Goal: Task Accomplishment & Management: Use online tool/utility

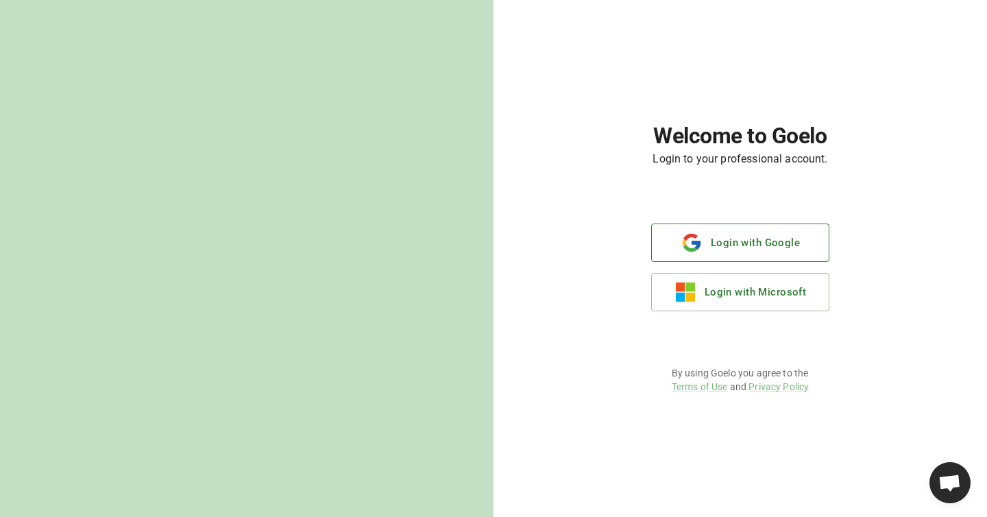
click at [772, 246] on button "Login with Google" at bounding box center [740, 242] width 178 height 38
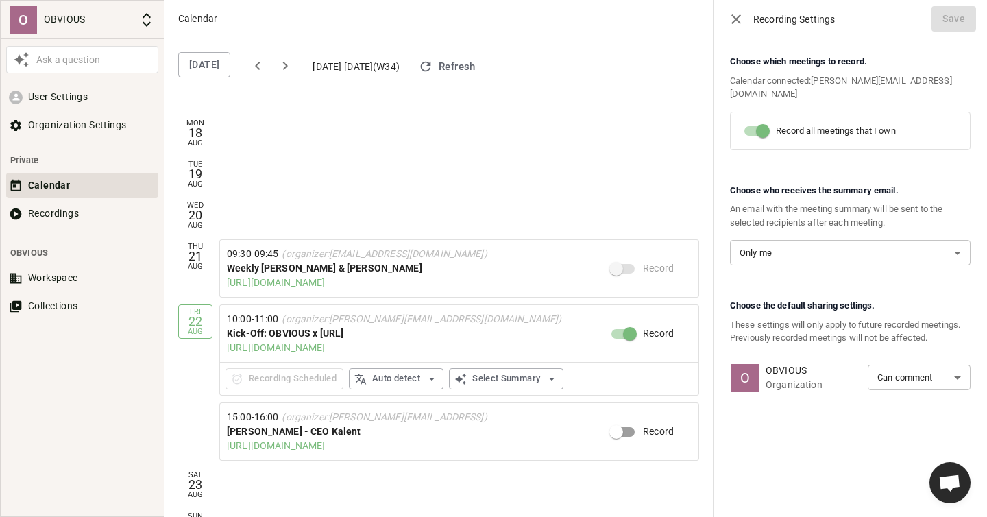
scroll to position [33, 0]
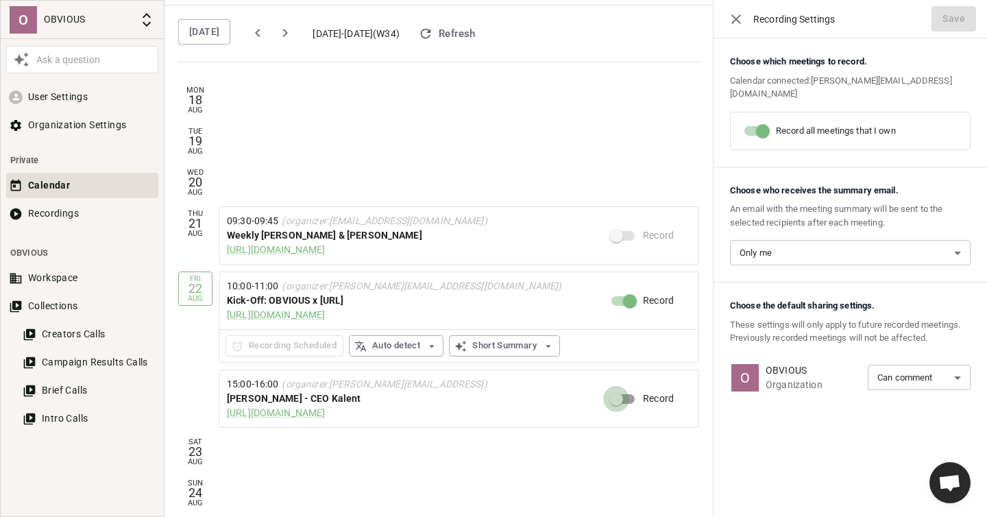
click at [613, 398] on input "Record" at bounding box center [616, 399] width 78 height 26
checkbox input "true"
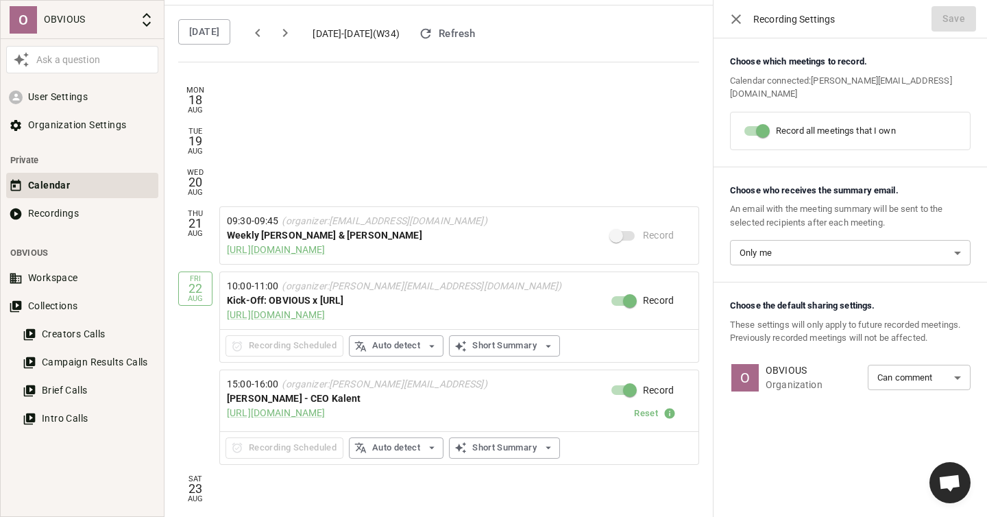
scroll to position [69, 0]
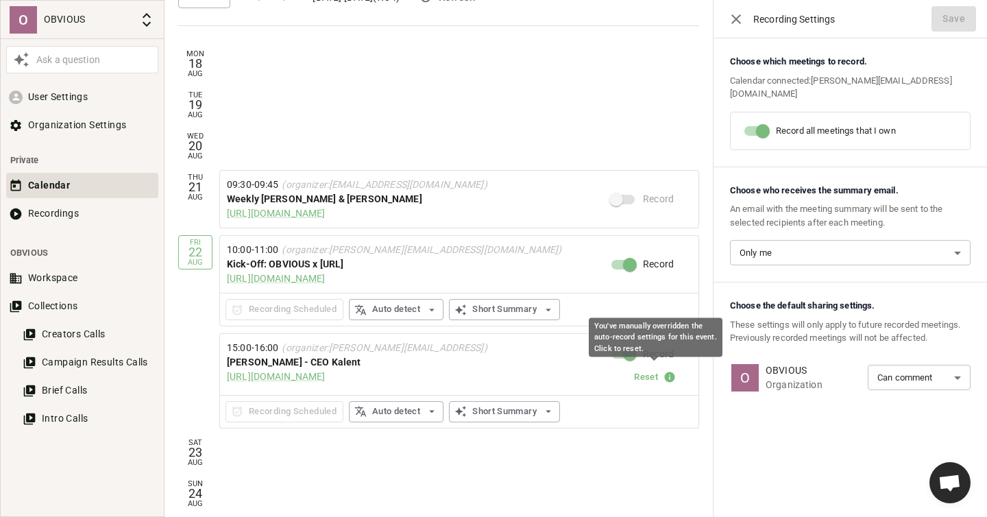
click at [640, 376] on button "Reset" at bounding box center [654, 377] width 47 height 21
